Goal: Task Accomplishment & Management: Use online tool/utility

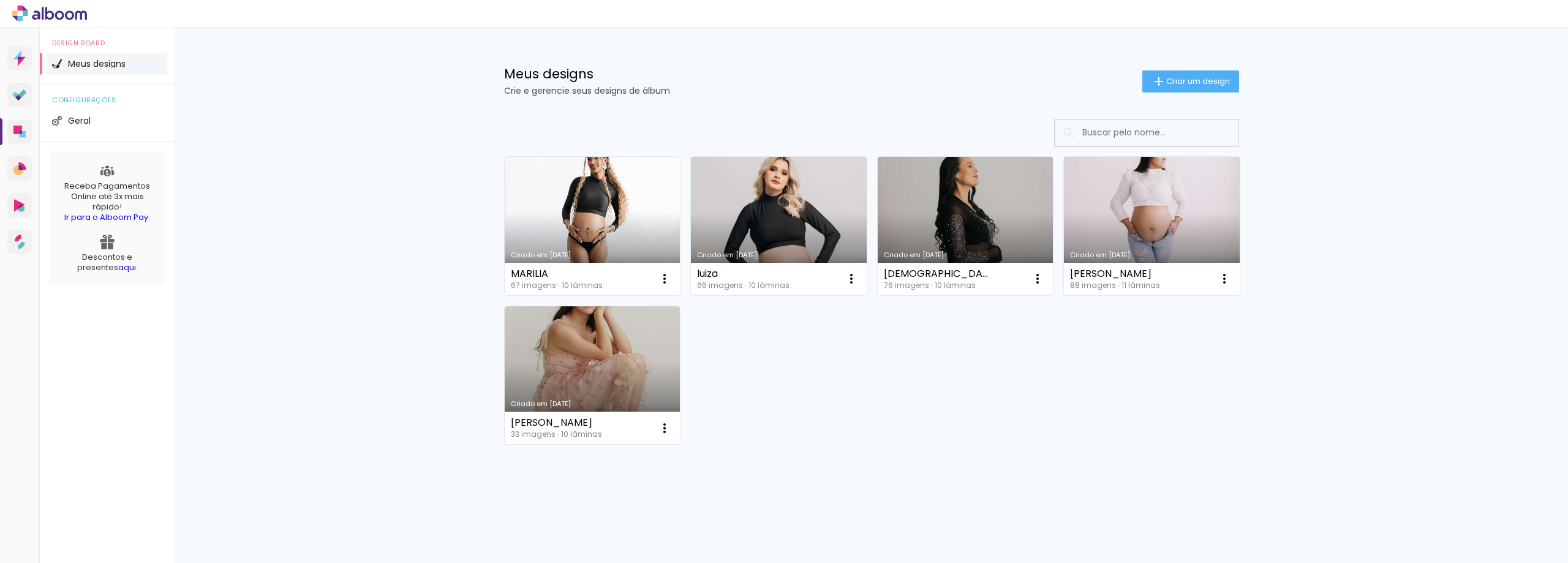
click at [929, 209] on link "Criado em [DATE]" at bounding box center [965, 226] width 176 height 138
